Goal: Information Seeking & Learning: Learn about a topic

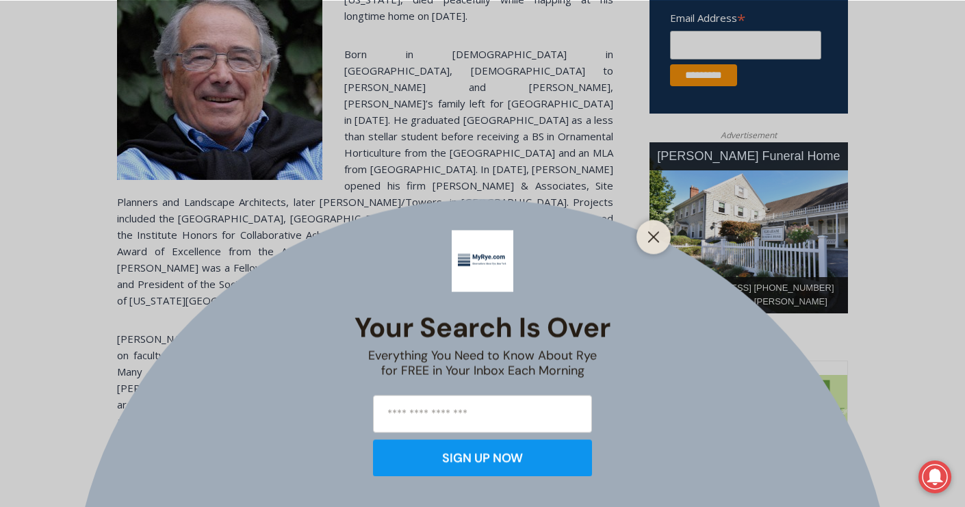
scroll to position [569, 0]
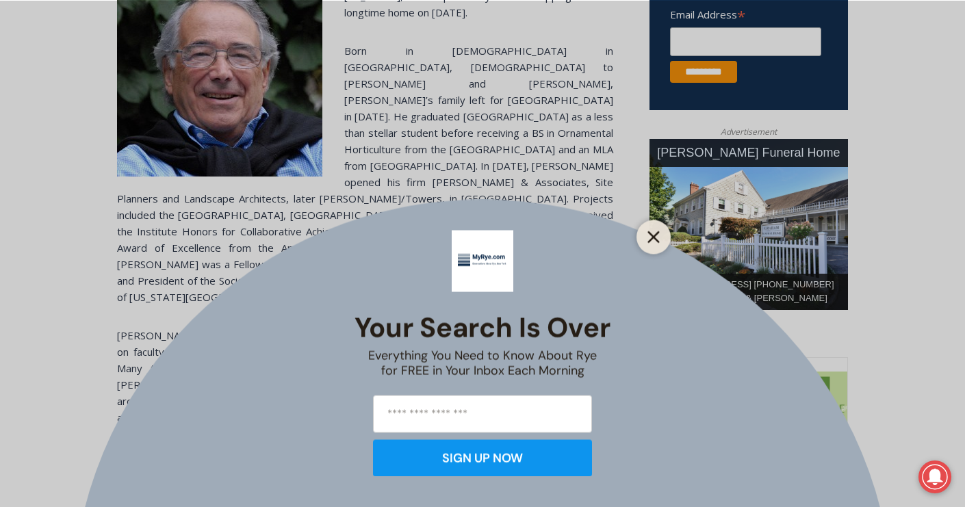
click at [651, 243] on button "Close" at bounding box center [653, 236] width 19 height 19
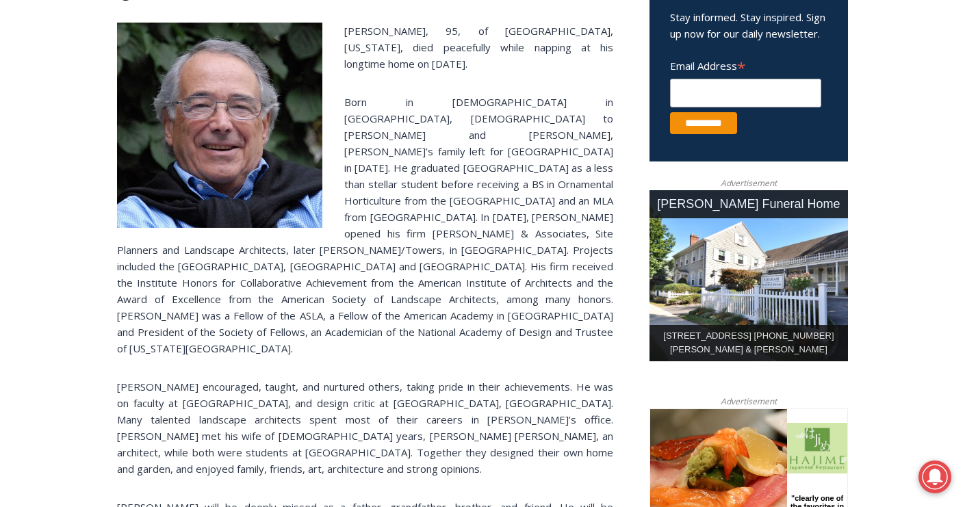
scroll to position [702, 0]
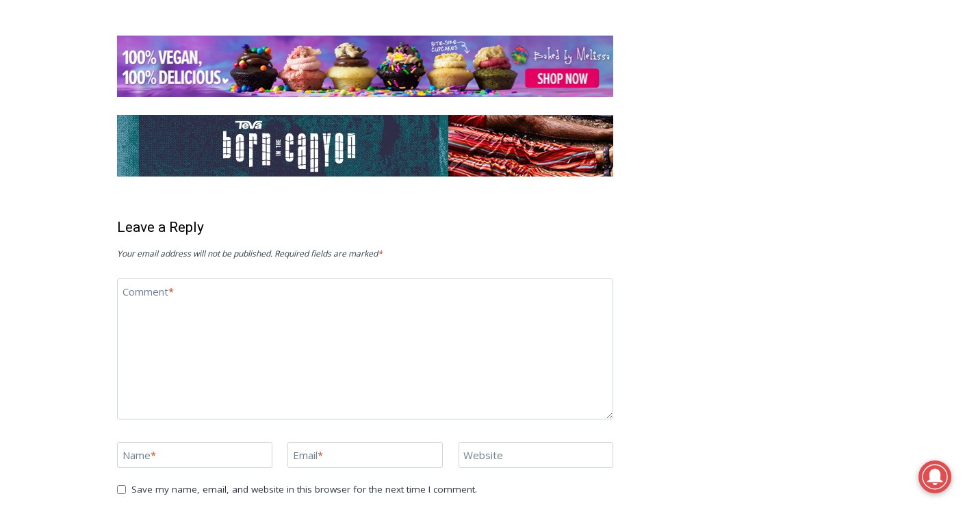
scroll to position [4128, 0]
